Goal: Information Seeking & Learning: Learn about a topic

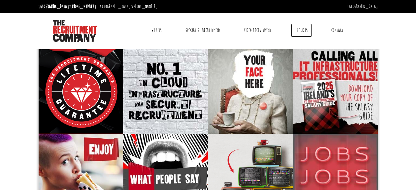
click at [300, 30] on link "The Jobs" at bounding box center [301, 31] width 21 height 14
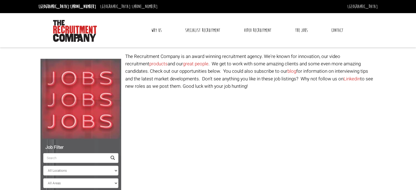
select select "[GEOGRAPHIC_DATA]"
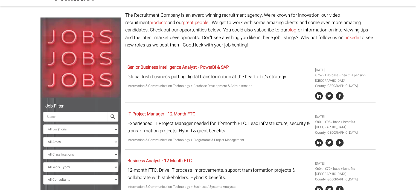
scroll to position [55, 0]
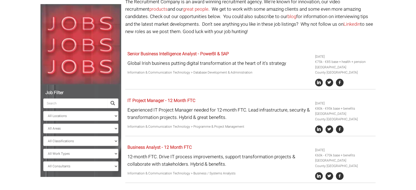
click at [67, 99] on input "search" at bounding box center [75, 103] width 64 height 10
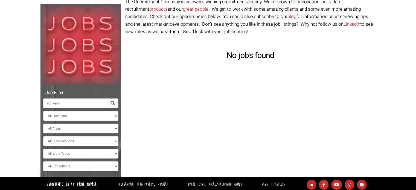
type input "software"
click at [84, 112] on select "All Locations [GEOGRAPHIC_DATA] [GEOGRAPHIC_DATA] [GEOGRAPHIC_DATA] [GEOGRAPHIC…" at bounding box center [80, 116] width 75 height 10
click at [85, 113] on select "All Locations Sydney Melbourne Ireland Sydney CBD Parramatta Circular Quay Nort…" at bounding box center [80, 116] width 75 height 10
click at [78, 129] on select "All Areas" at bounding box center [80, 129] width 75 height 10
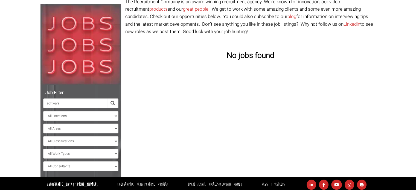
click at [72, 146] on ul "software All Locations Sydney Melbourne Ireland Sydney CBD Parramatta Circular …" at bounding box center [80, 130] width 75 height 84
click at [74, 141] on select "All Classifications Banking & Financial Services Information & Communication Te…" at bounding box center [80, 141] width 75 height 10
click at [71, 151] on select "All Work Types Full Time Part Time Casual Contract / Temp" at bounding box center [80, 154] width 75 height 10
click at [67, 165] on select "All Consultants Adam - Infrastructure, Cloud & DevOps, Contract Amanda - Infras…" at bounding box center [80, 166] width 75 height 10
click at [183, 131] on div "Job Filter software All Locations Sydney Melbourne Ireland Sydney CBD Parramatt…" at bounding box center [207, 87] width 343 height 179
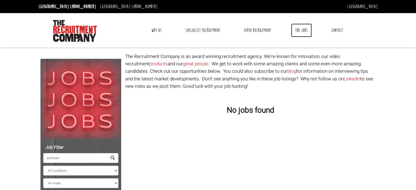
click at [300, 29] on link "The Jobs" at bounding box center [301, 31] width 21 height 14
select select "[GEOGRAPHIC_DATA]"
